Goal: Task Accomplishment & Management: Use online tool/utility

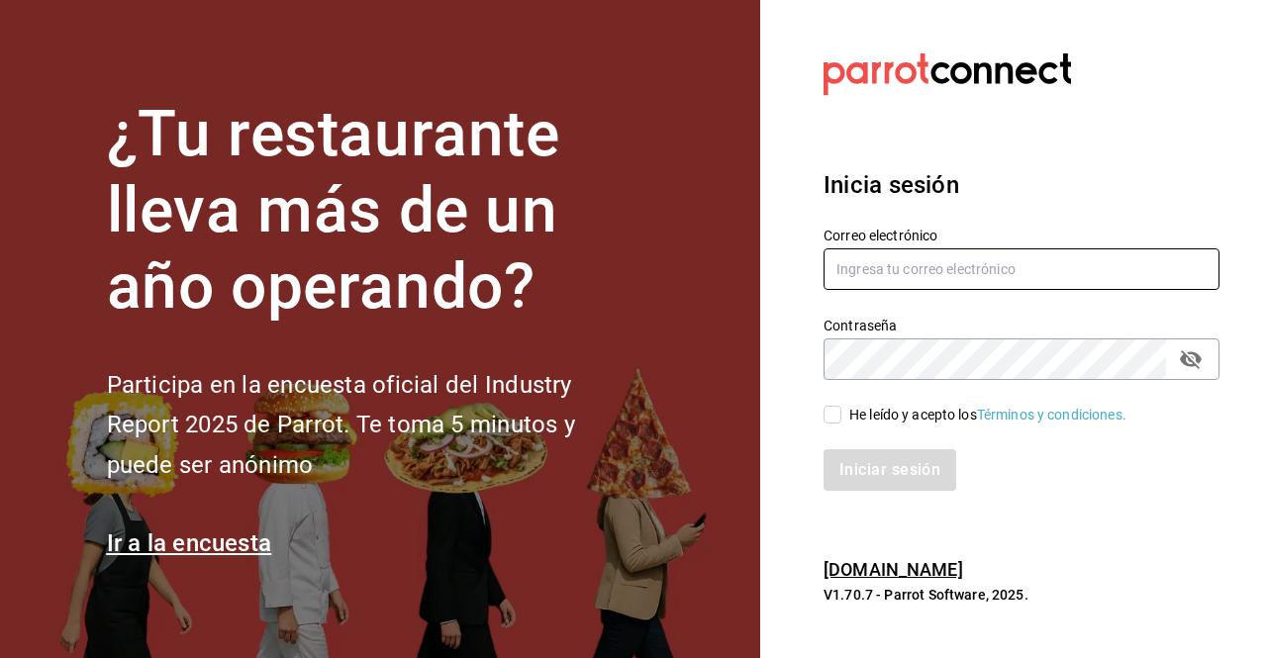
click at [907, 288] on input "text" at bounding box center [1022, 269] width 396 height 42
type input "rene.valdez@grupocosteno.com"
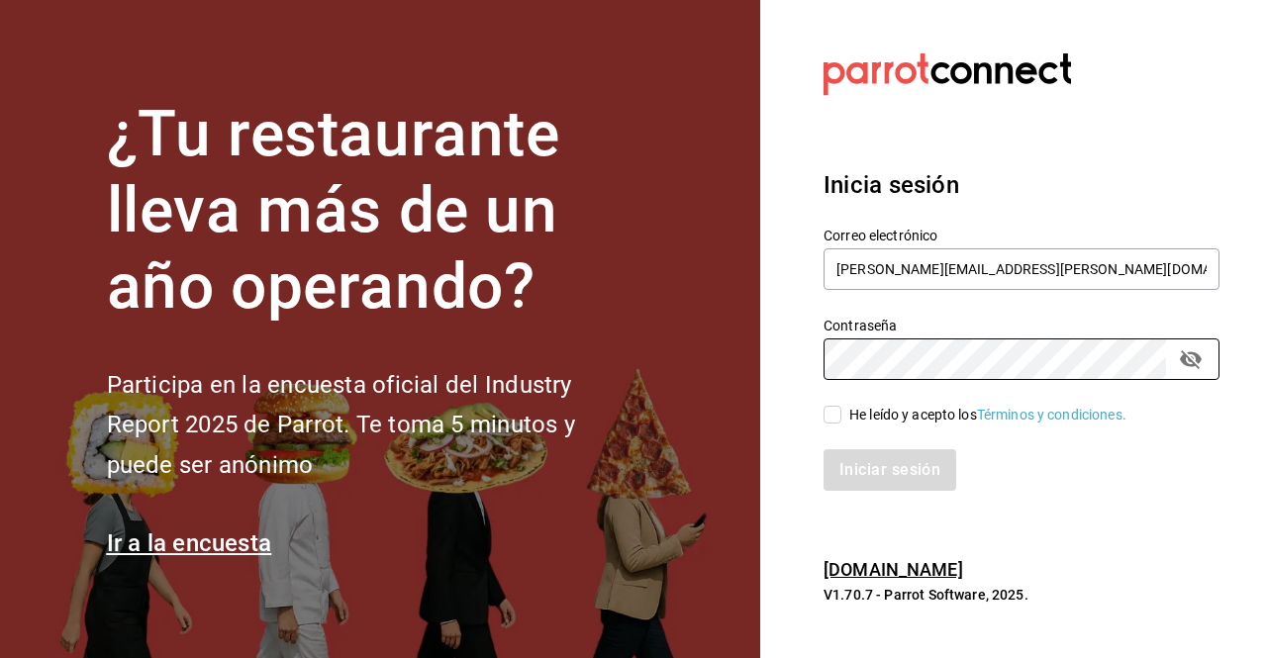
click at [832, 416] on input "He leído y acepto los Términos y condiciones." at bounding box center [833, 415] width 18 height 18
checkbox input "true"
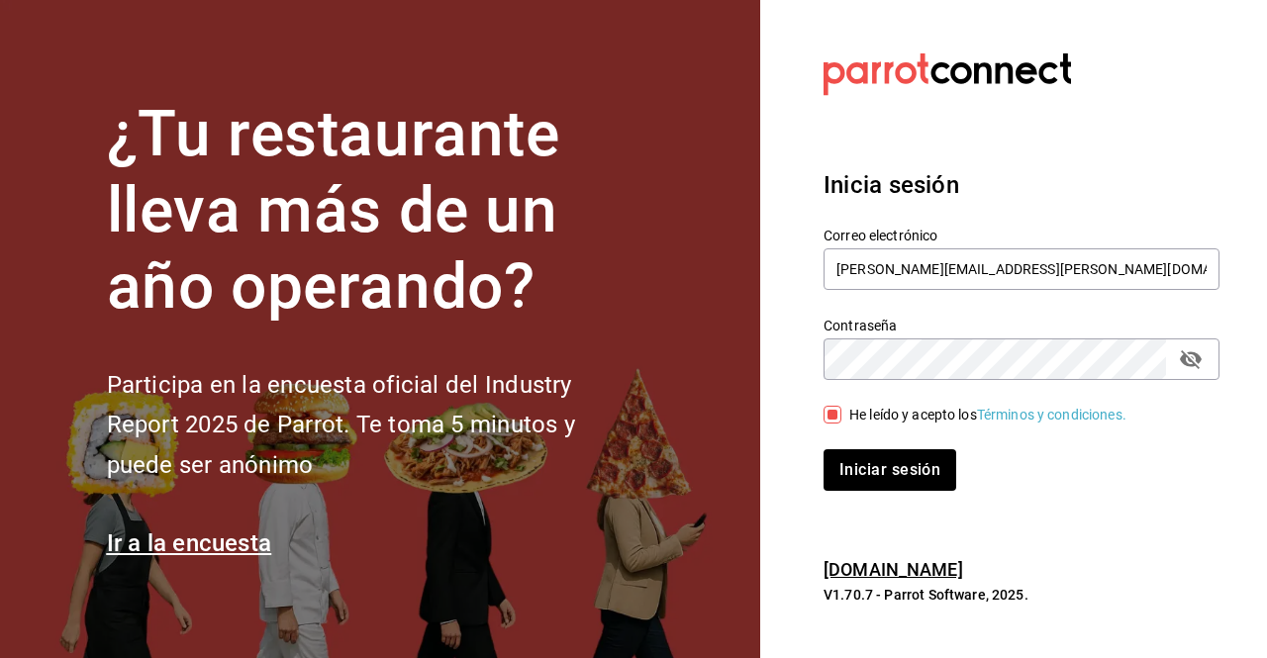
click at [824, 449] on button "Iniciar sesión" at bounding box center [890, 470] width 133 height 42
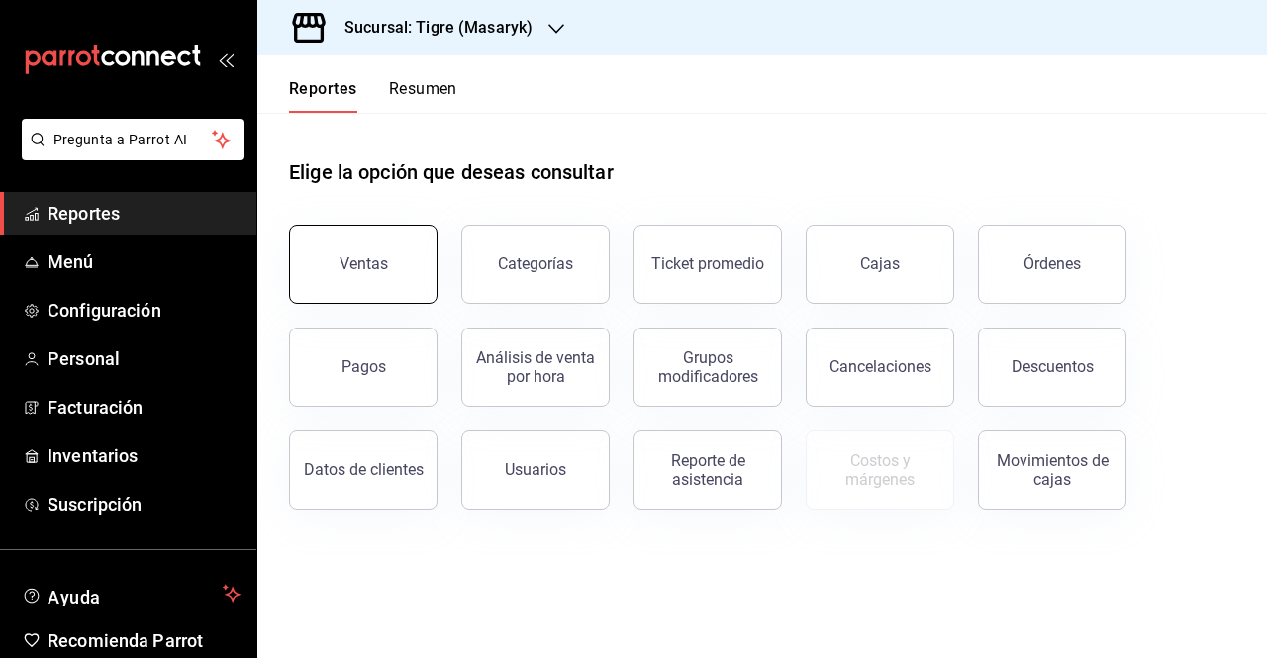
click at [375, 262] on div "Ventas" at bounding box center [364, 263] width 49 height 19
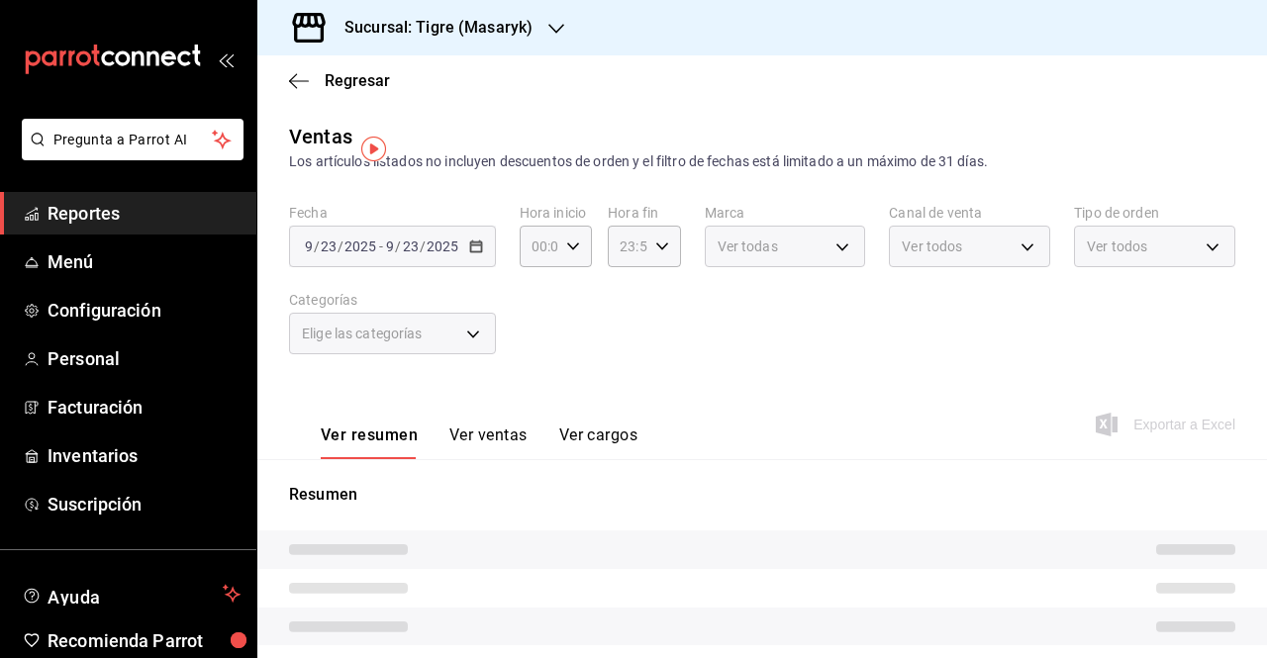
click at [475, 254] on div "[DATE] [DATE] - [DATE] [DATE]" at bounding box center [392, 247] width 207 height 42
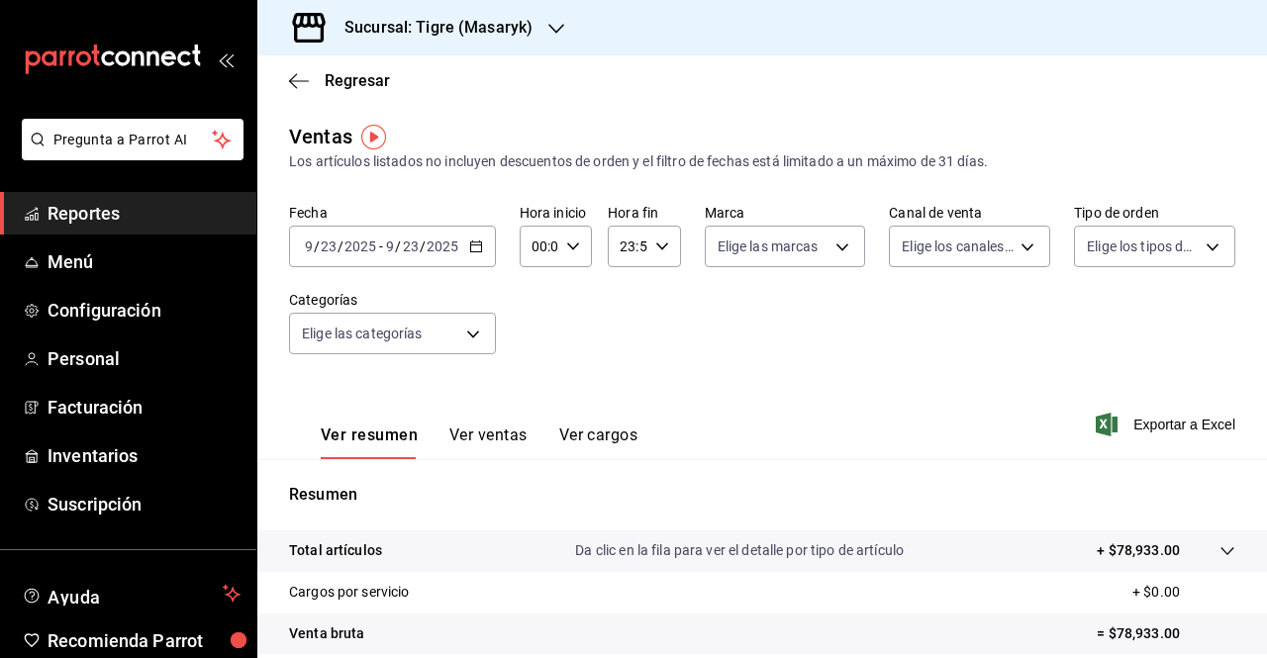
click at [475, 249] on icon "button" at bounding box center [476, 247] width 14 height 14
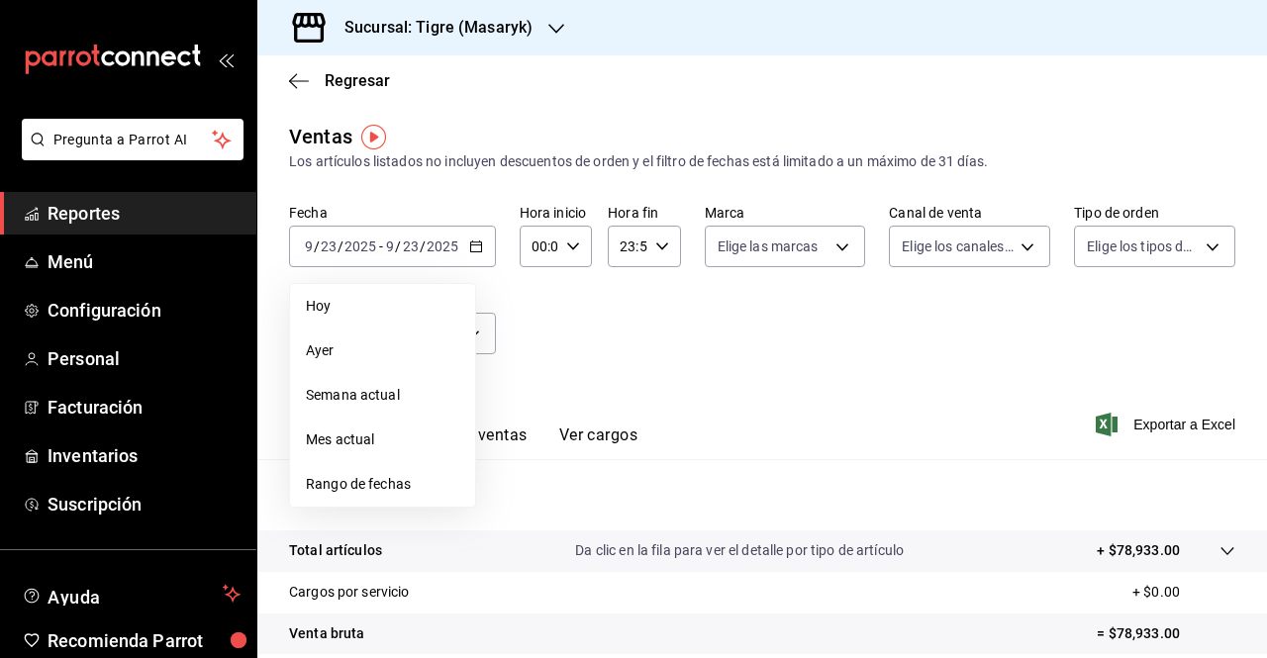
click at [649, 299] on div "Fecha [DATE] [DATE] - [DATE] [DATE] [DATE] [DATE] Semana actual Mes actual Rang…" at bounding box center [762, 291] width 946 height 174
